Goal: Check status

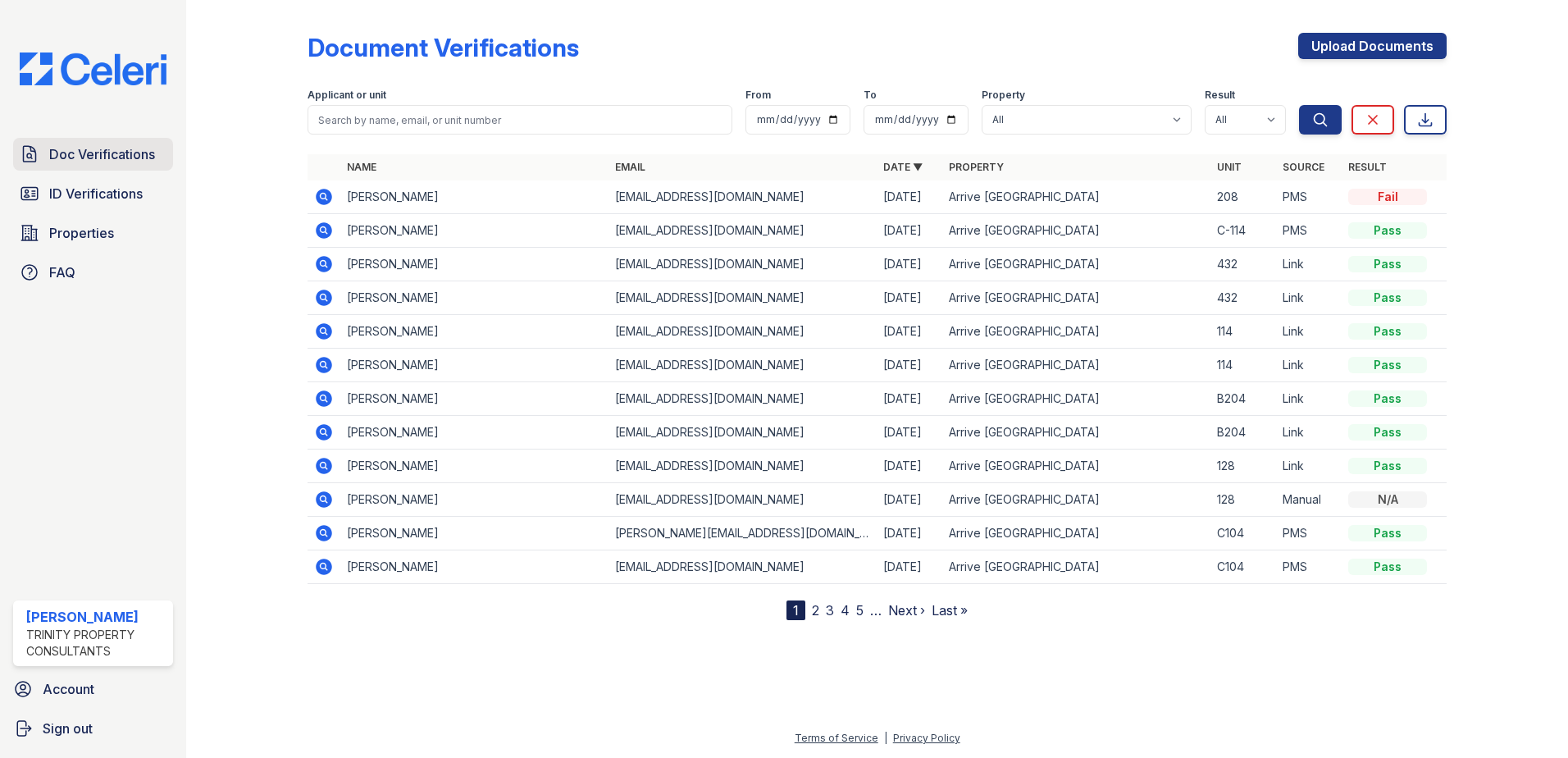
click at [123, 150] on span "Doc Verifications" at bounding box center [102, 154] width 106 height 20
click at [122, 140] on link "Doc Verifications" at bounding box center [93, 154] width 160 height 33
click at [94, 157] on span "Doc Verifications" at bounding box center [102, 154] width 106 height 20
click at [98, 186] on span "ID Verifications" at bounding box center [96, 194] width 93 height 20
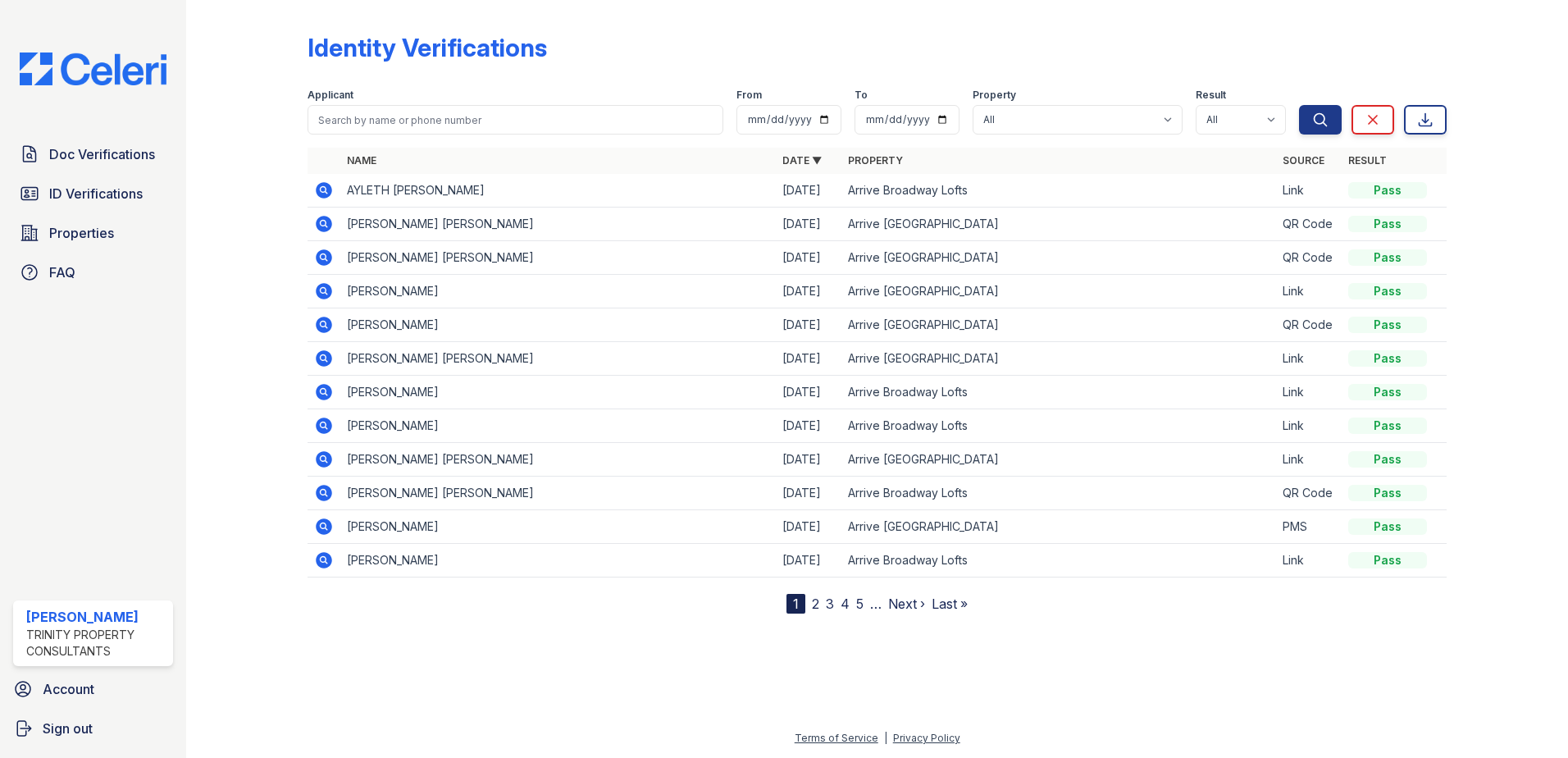
click at [331, 226] on icon at bounding box center [324, 224] width 16 height 16
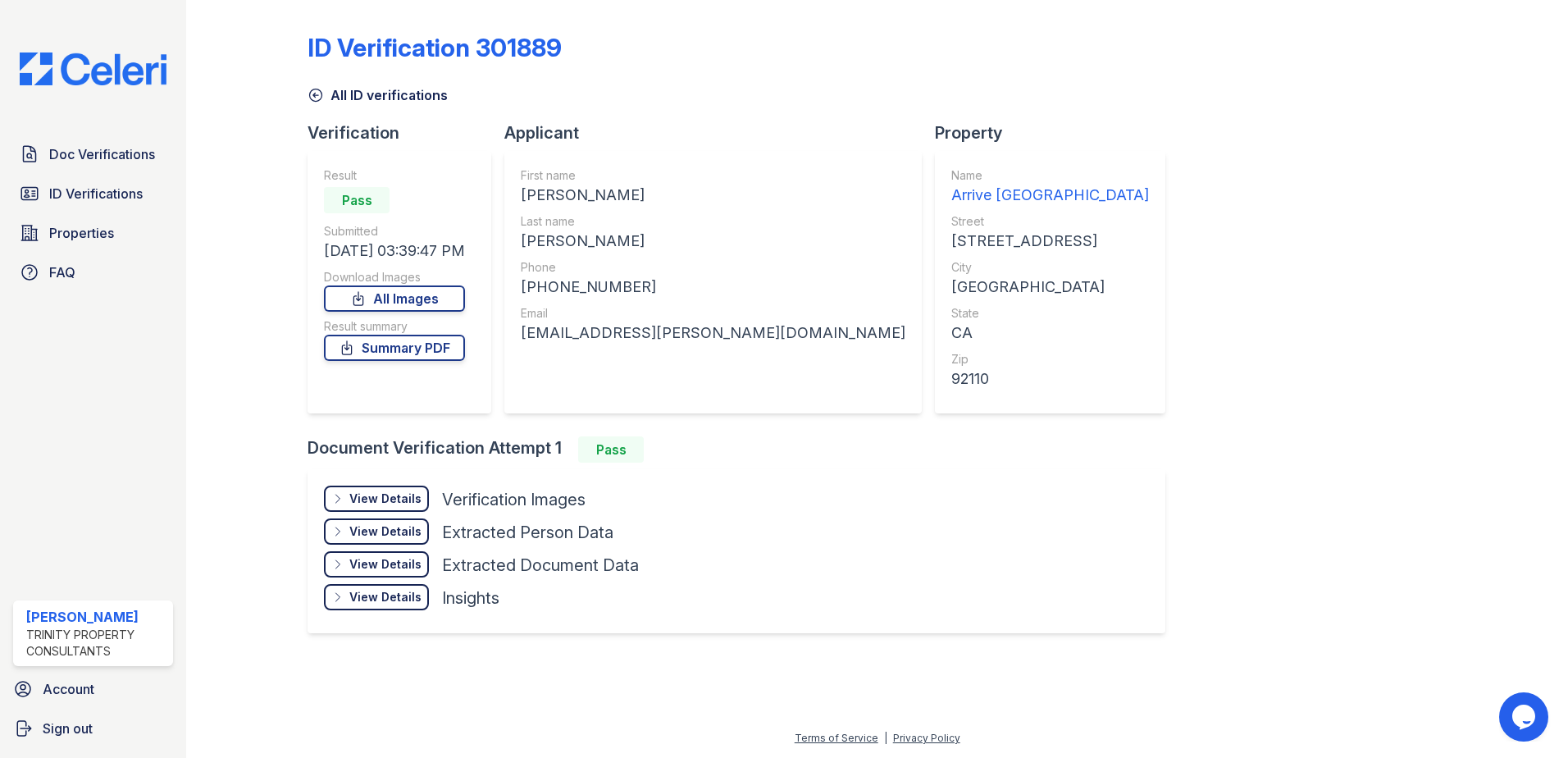
click at [398, 497] on div "View Details" at bounding box center [386, 499] width 73 height 16
